Goal: Task Accomplishment & Management: Use online tool/utility

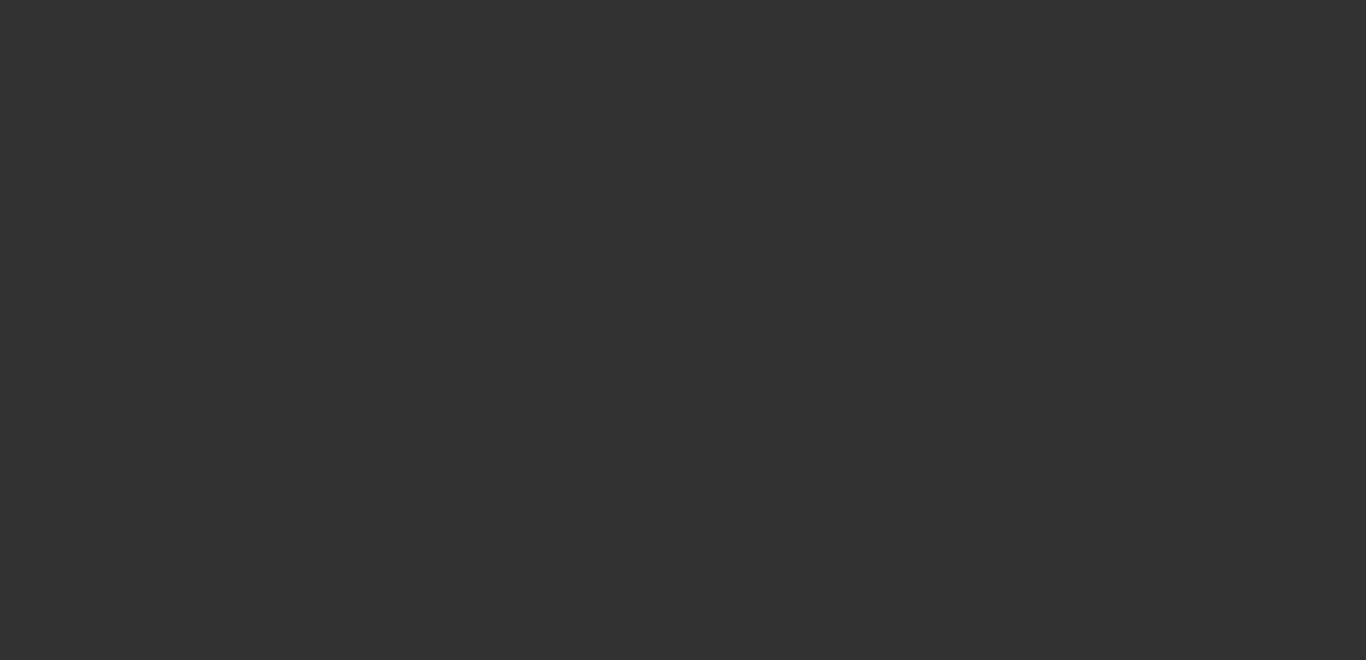
select select "3"
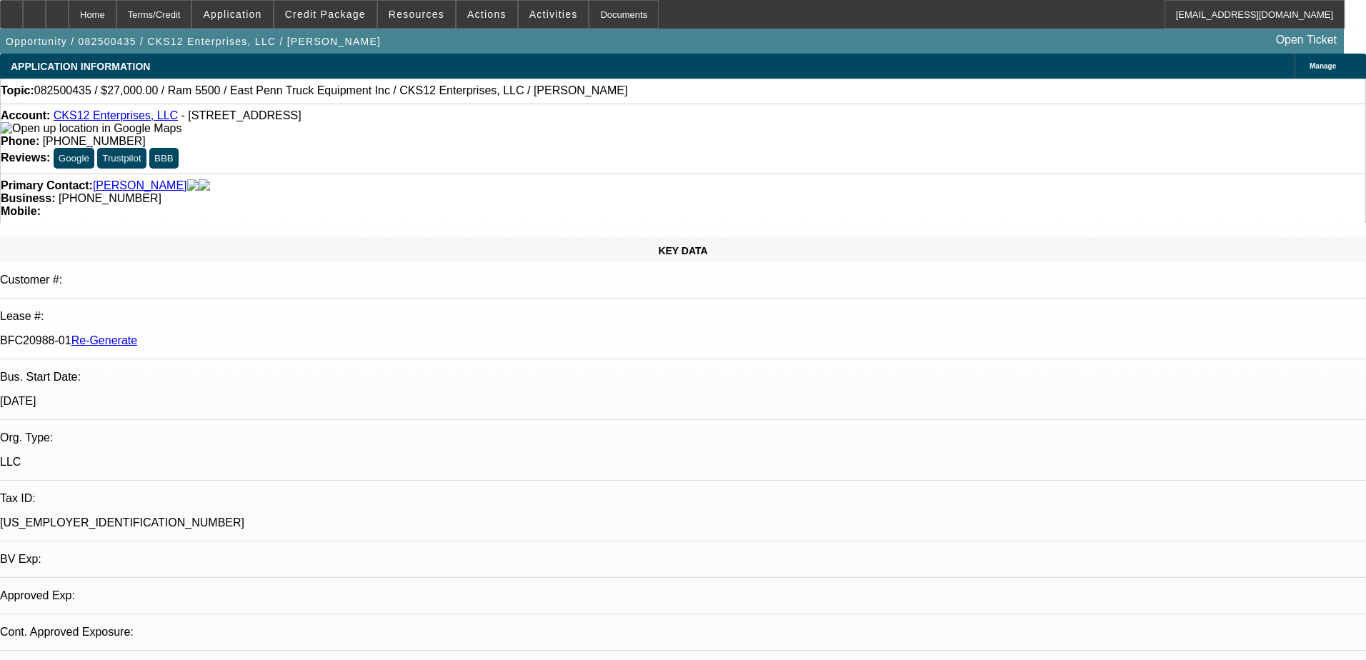
select select "0"
select select "2"
select select "0.1"
select select "1"
select select "2"
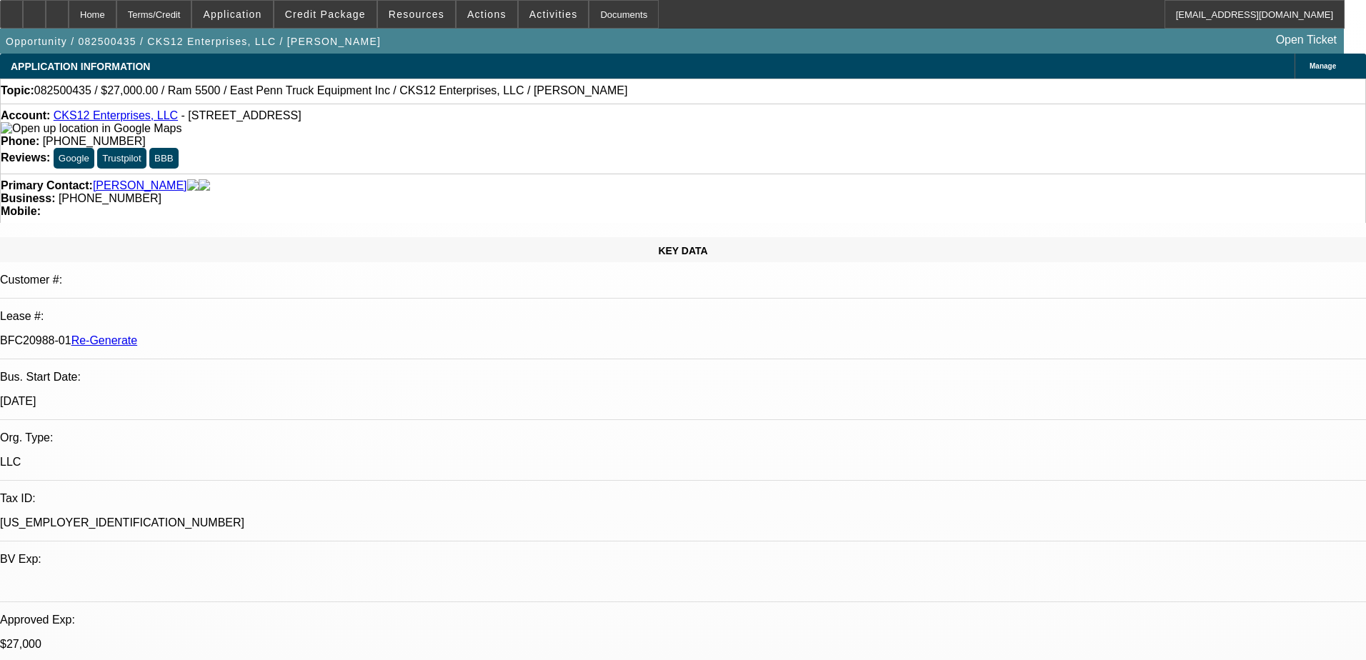
select select "4"
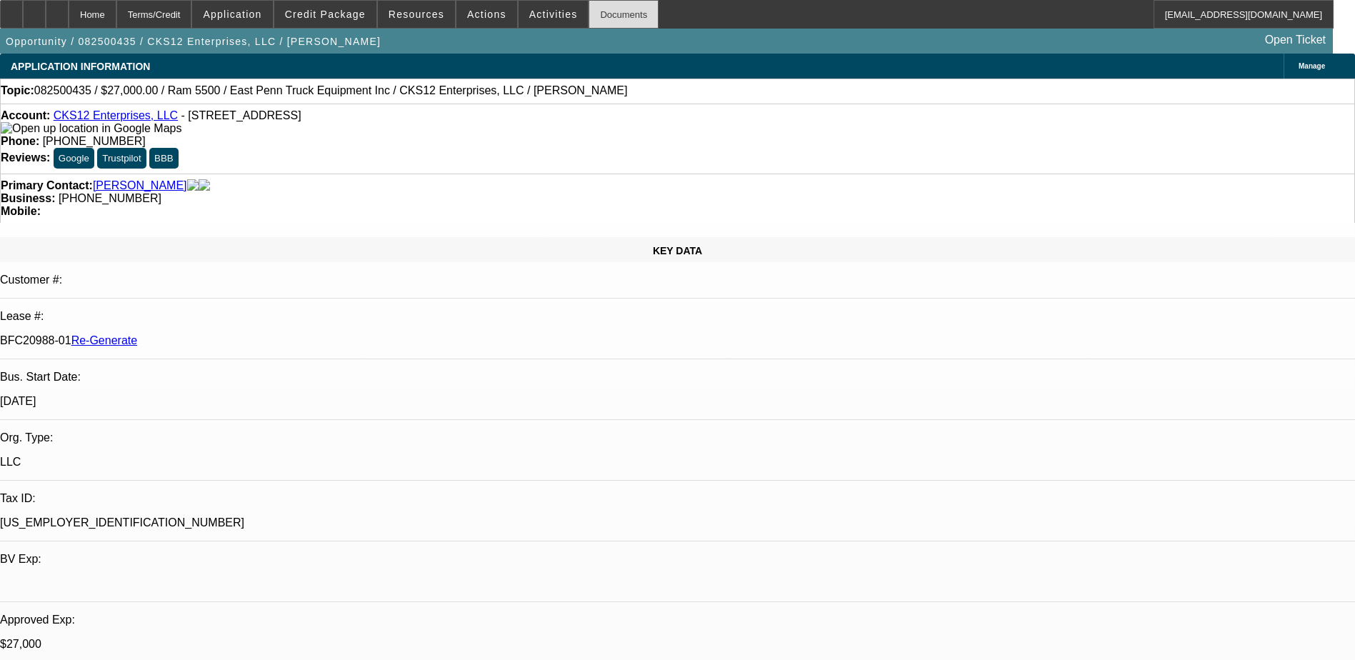
click at [602, 13] on div "Documents" at bounding box center [624, 14] width 70 height 29
click at [331, 12] on span "Credit Package" at bounding box center [325, 14] width 81 height 11
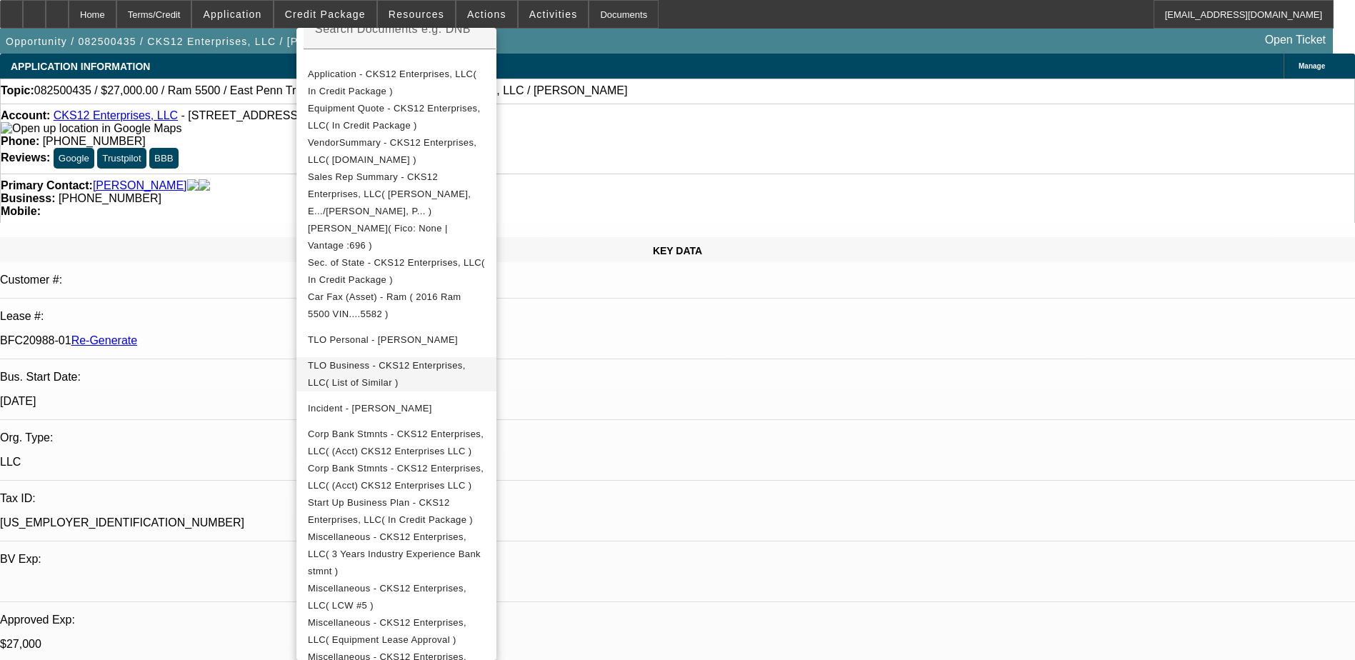
scroll to position [286, 0]
click at [422, 428] on span "Corp Bank Stmnts - CKS12 Enterprises, LLC( (Acct) CKS12 Enterprises LLC )" at bounding box center [396, 442] width 176 height 28
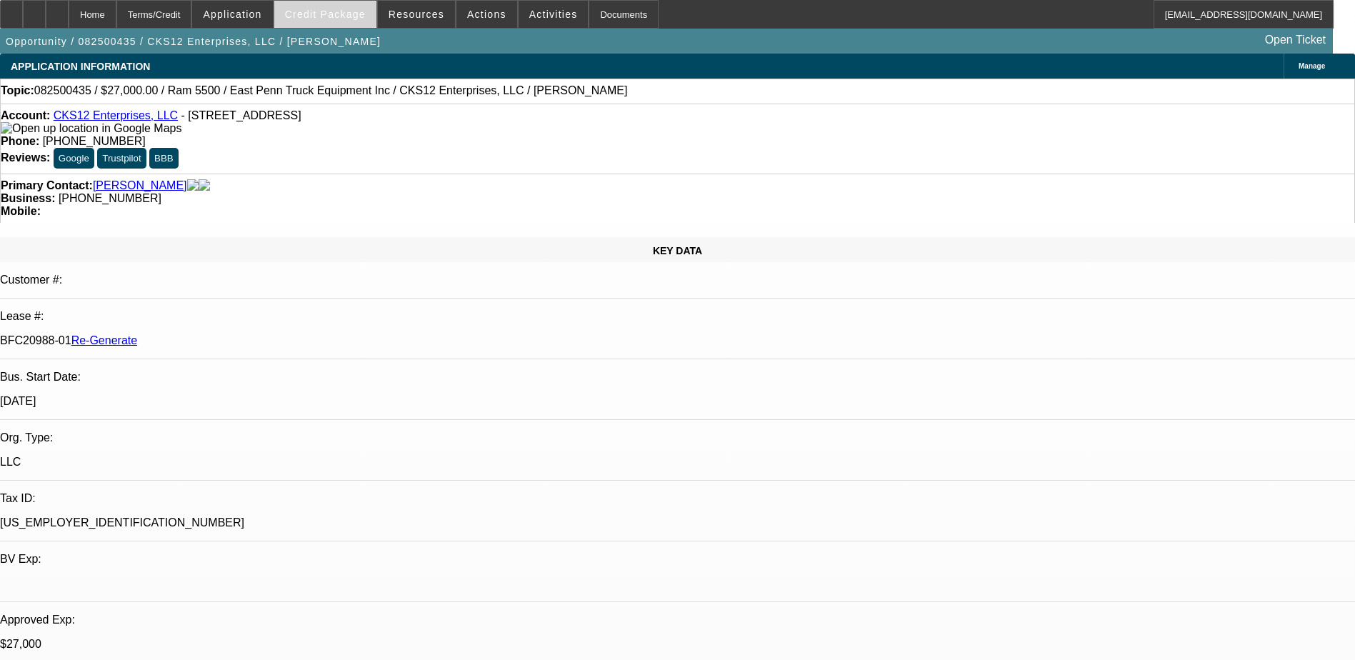
click at [324, 6] on span at bounding box center [325, 14] width 102 height 34
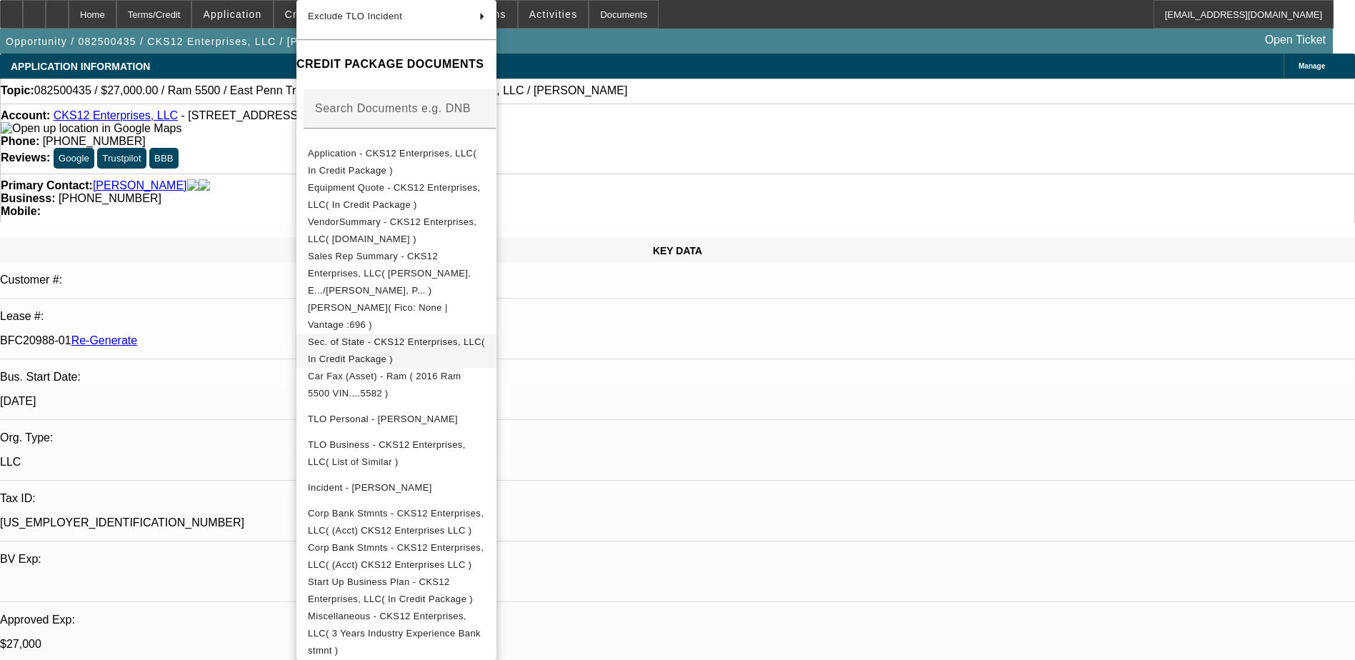
scroll to position [281, 0]
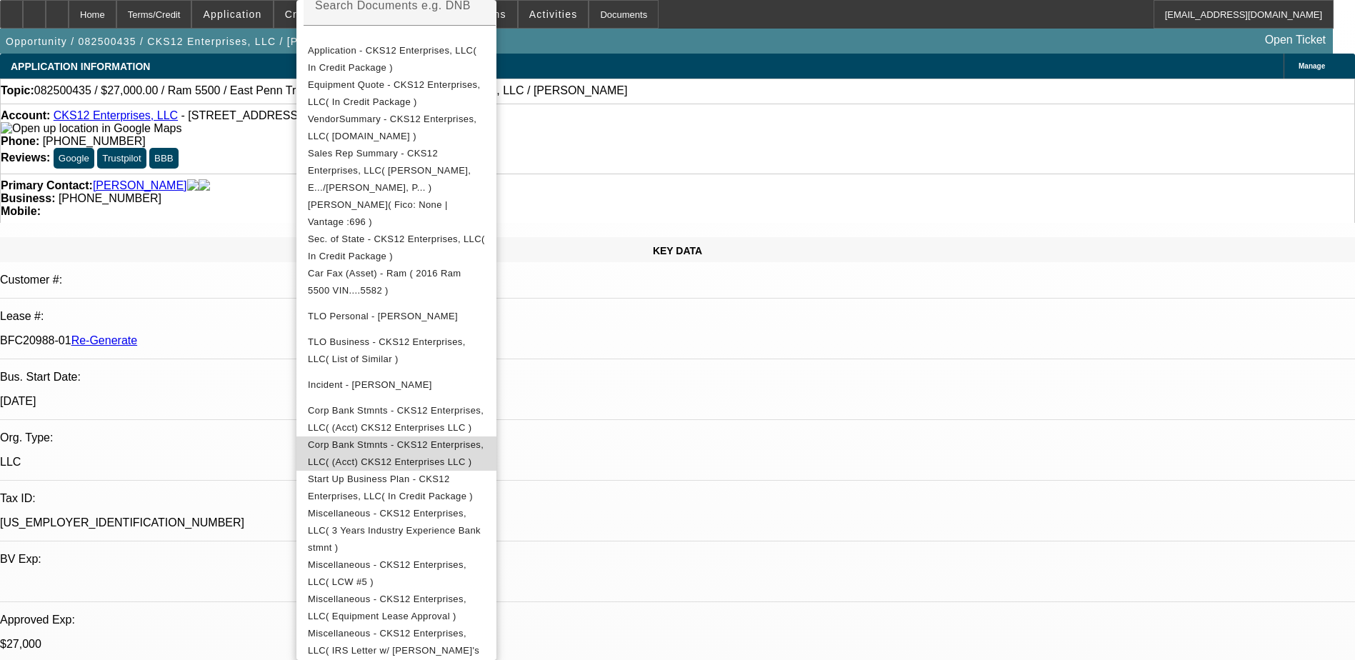
click at [464, 439] on span "Corp Bank Stmnts - CKS12 Enterprises, LLC( (Acct) CKS12 Enterprises LLC )" at bounding box center [396, 453] width 176 height 28
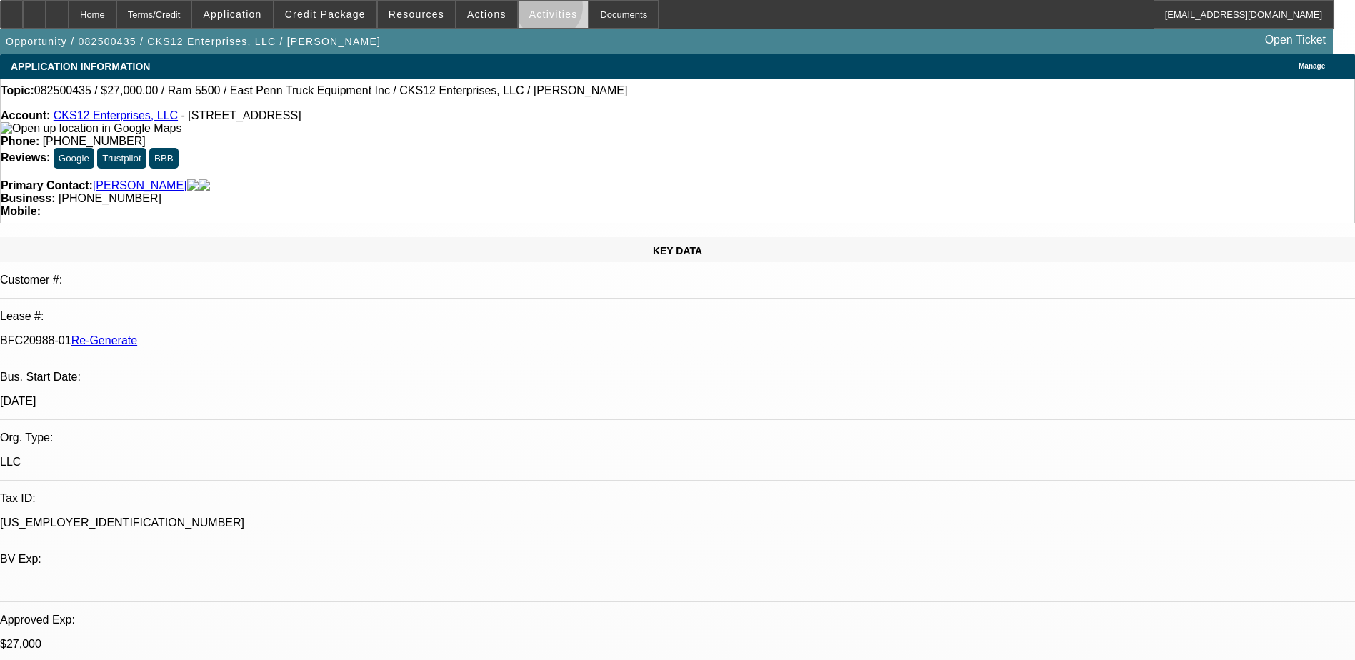
click at [534, 11] on span "Activities" at bounding box center [553, 14] width 49 height 11
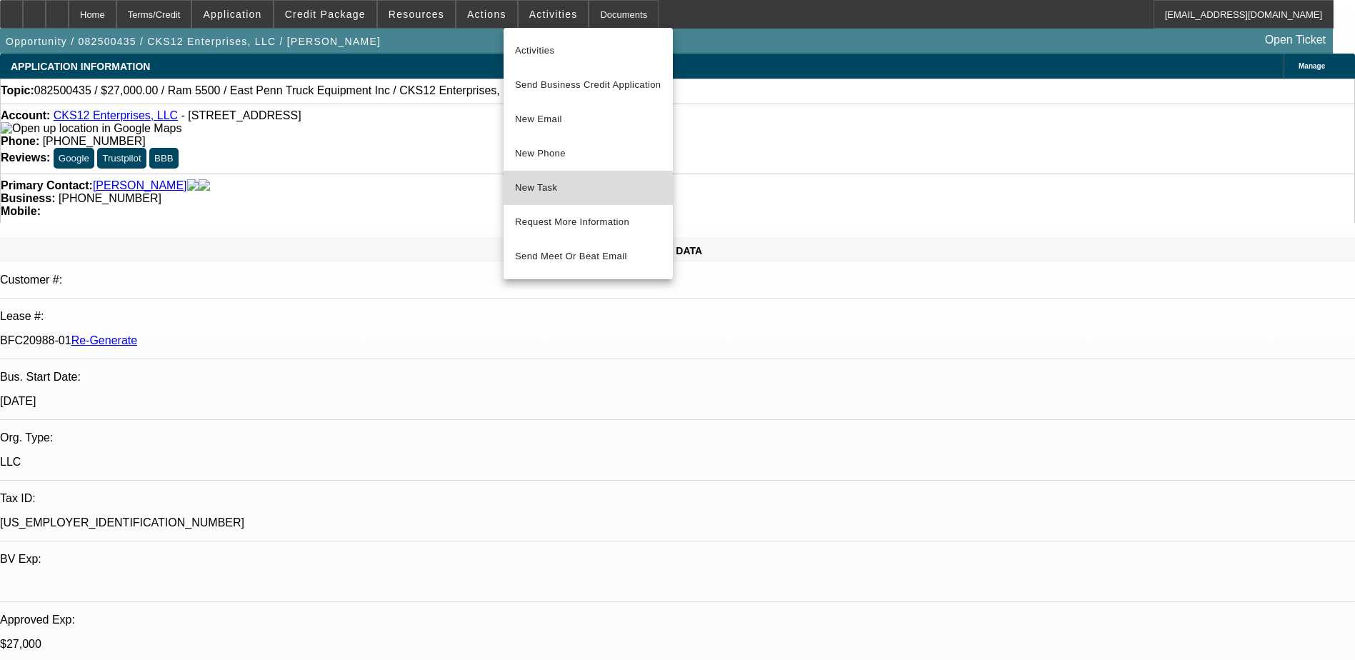
click at [532, 194] on span "New Task" at bounding box center [588, 187] width 146 height 17
